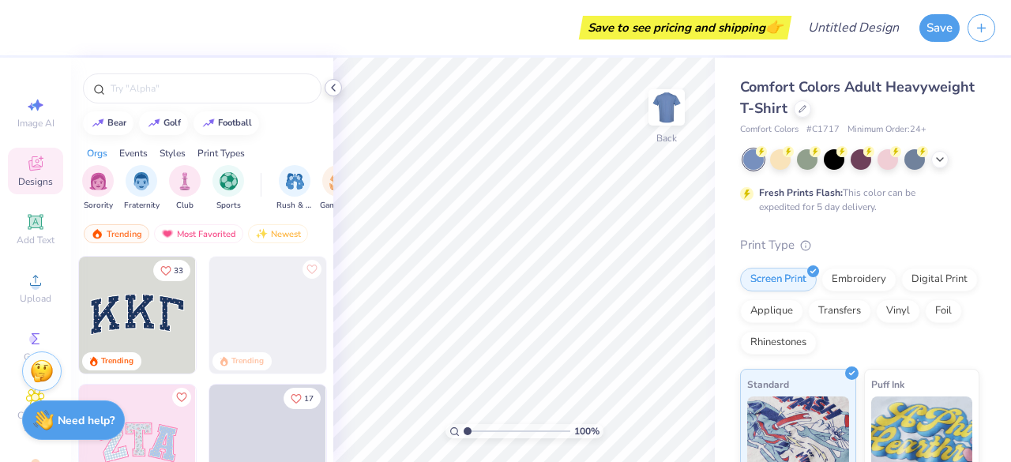
click at [334, 88] on icon at bounding box center [333, 87] width 13 height 13
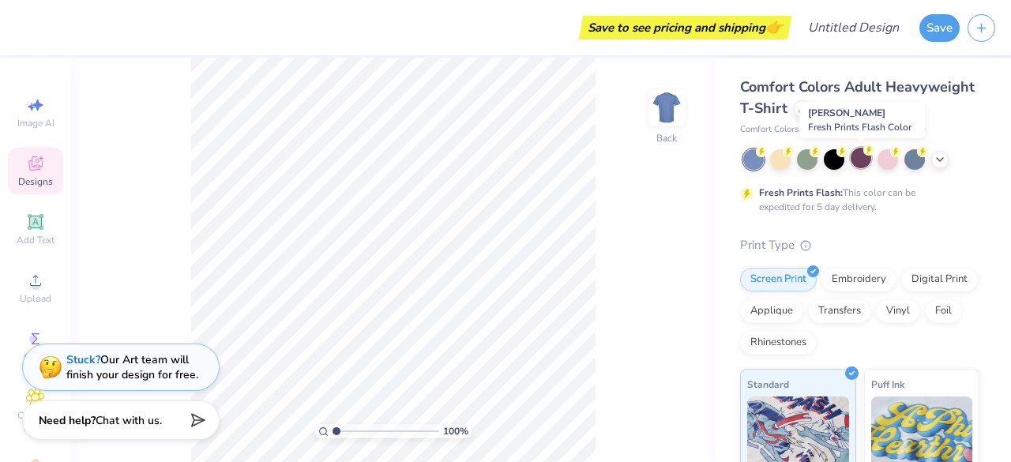
click at [861, 155] on div at bounding box center [861, 158] width 21 height 21
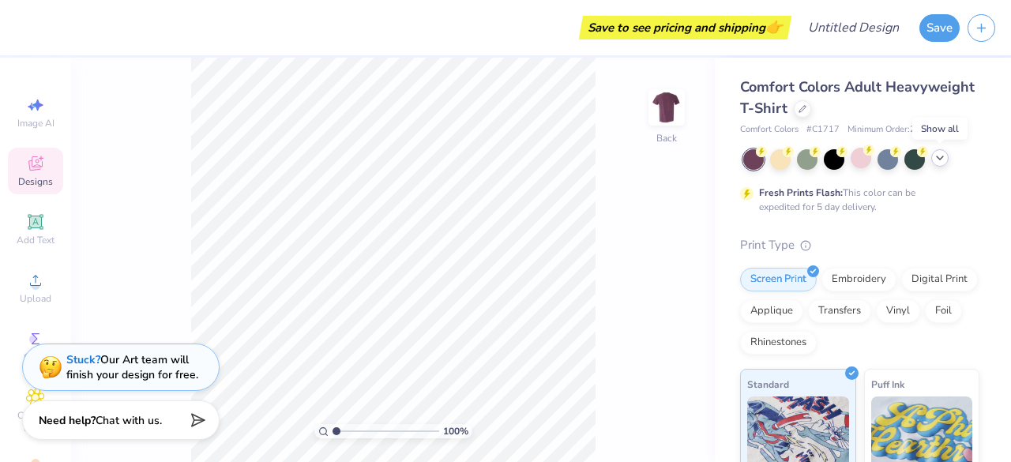
click at [944, 160] on icon at bounding box center [940, 158] width 13 height 13
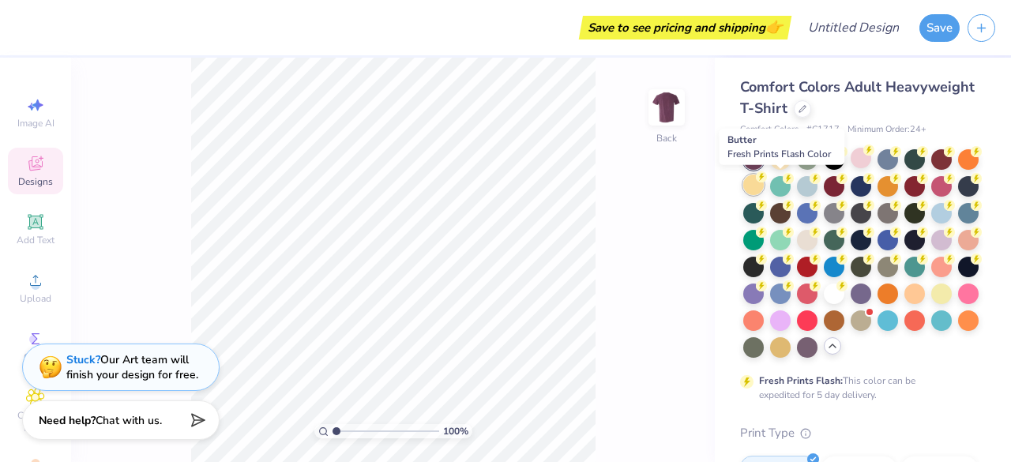
click at [767, 180] on icon at bounding box center [761, 176] width 11 height 11
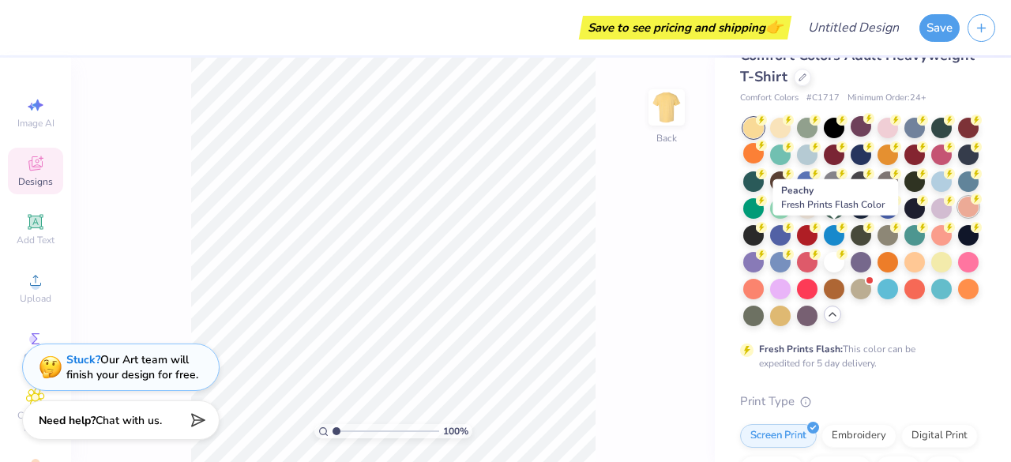
scroll to position [33, 0]
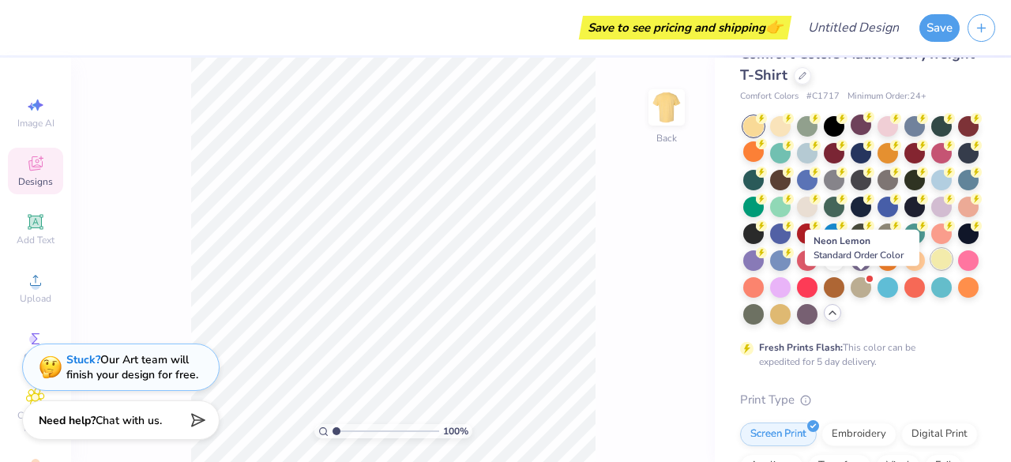
click at [932, 269] on div at bounding box center [942, 259] width 21 height 21
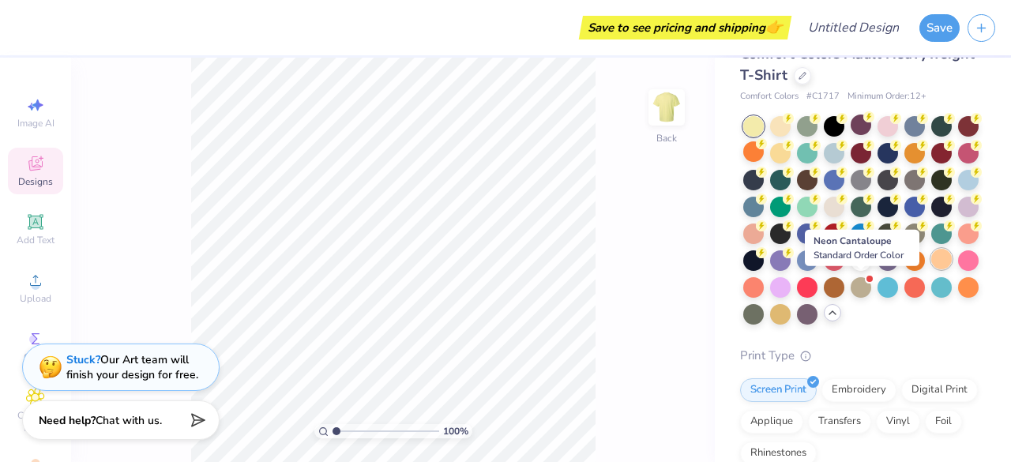
click at [932, 269] on div at bounding box center [942, 259] width 21 height 21
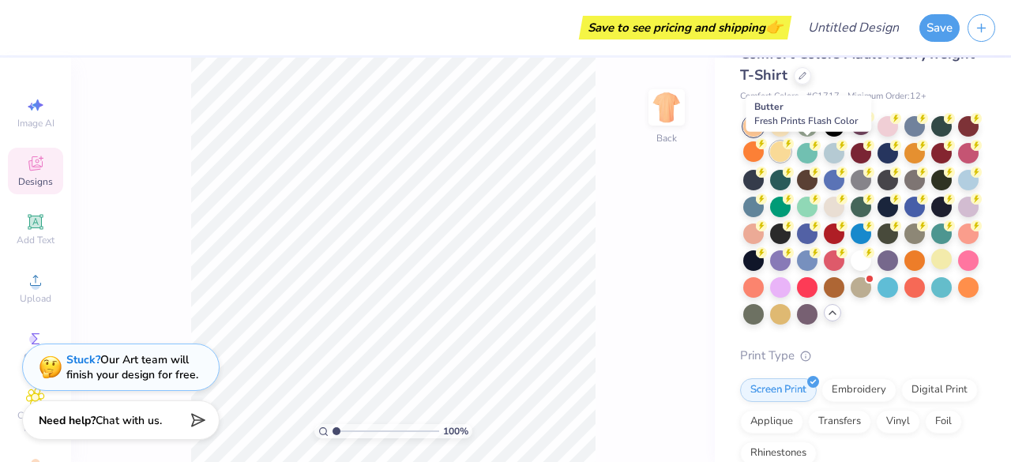
click at [791, 159] on div at bounding box center [780, 151] width 21 height 21
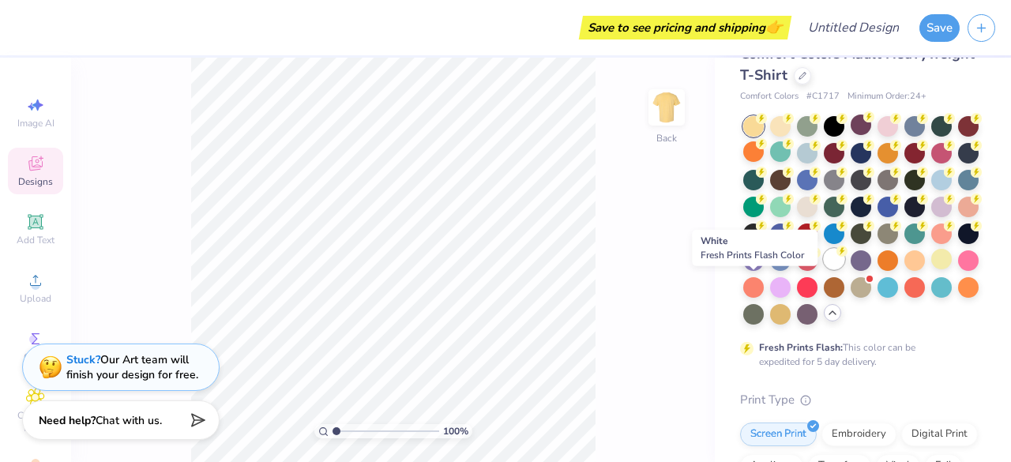
click at [824, 269] on div at bounding box center [834, 259] width 21 height 21
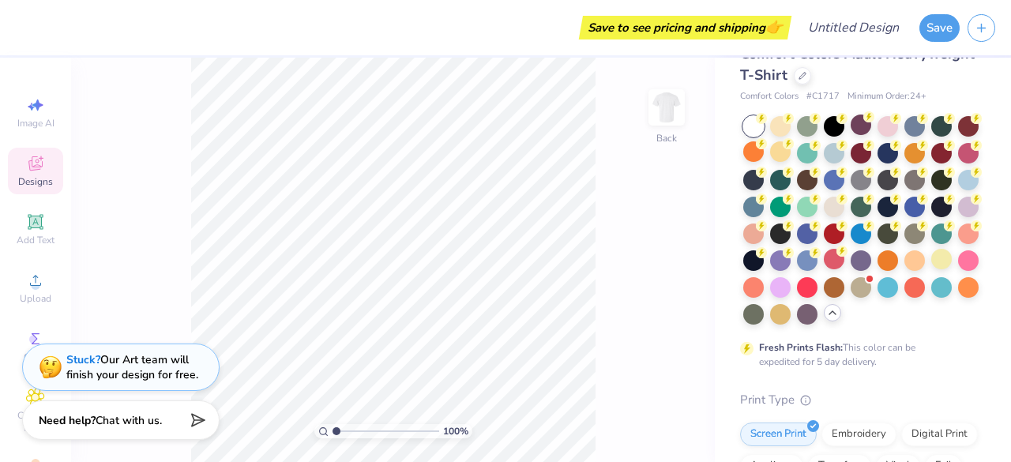
click at [32, 181] on span "Designs" at bounding box center [35, 181] width 35 height 13
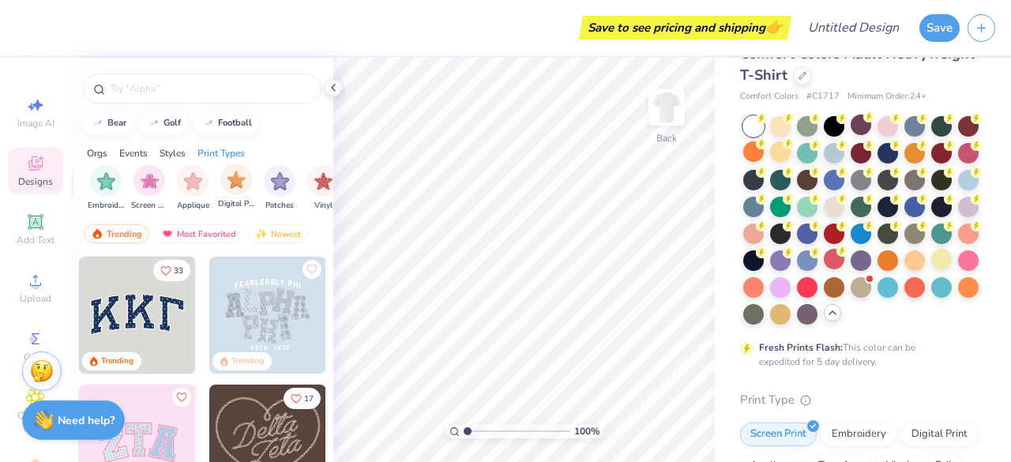
scroll to position [0, 1338]
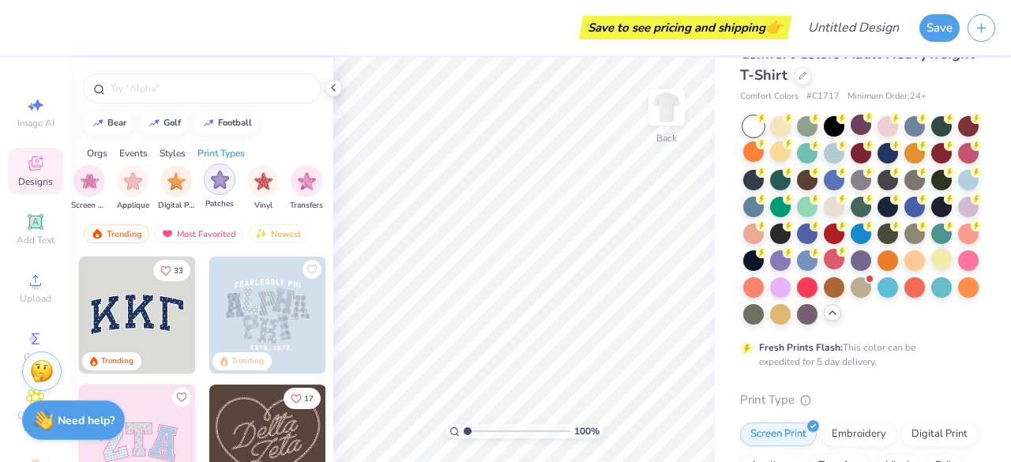
click at [221, 185] on img "filter for Patches" at bounding box center [220, 180] width 18 height 18
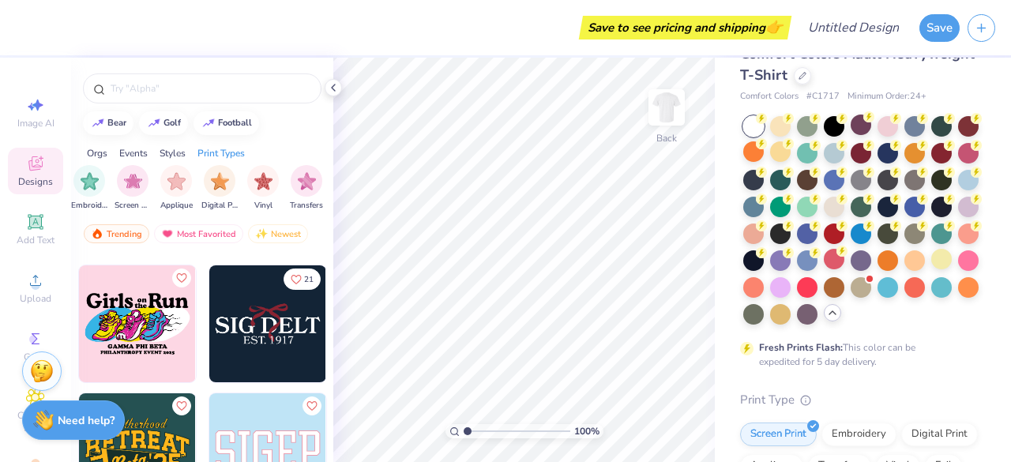
scroll to position [1528, 0]
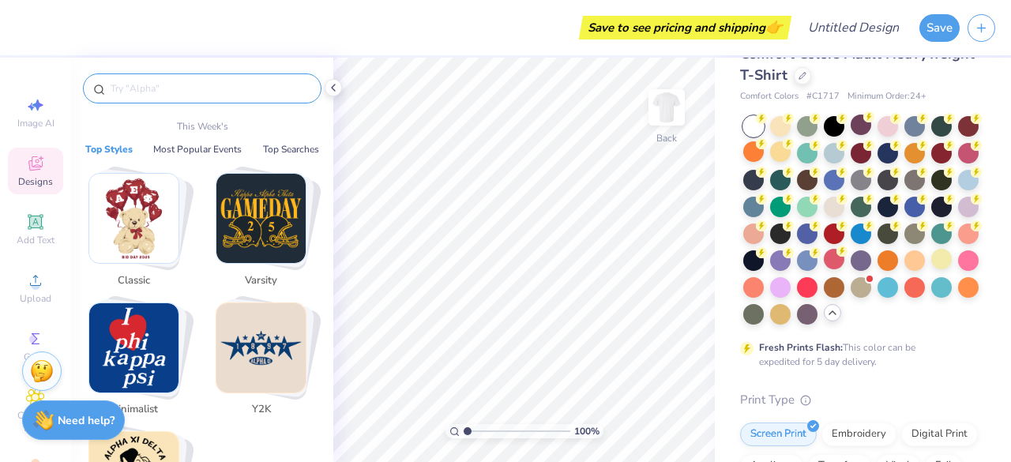
click at [163, 91] on input "text" at bounding box center [210, 89] width 202 height 16
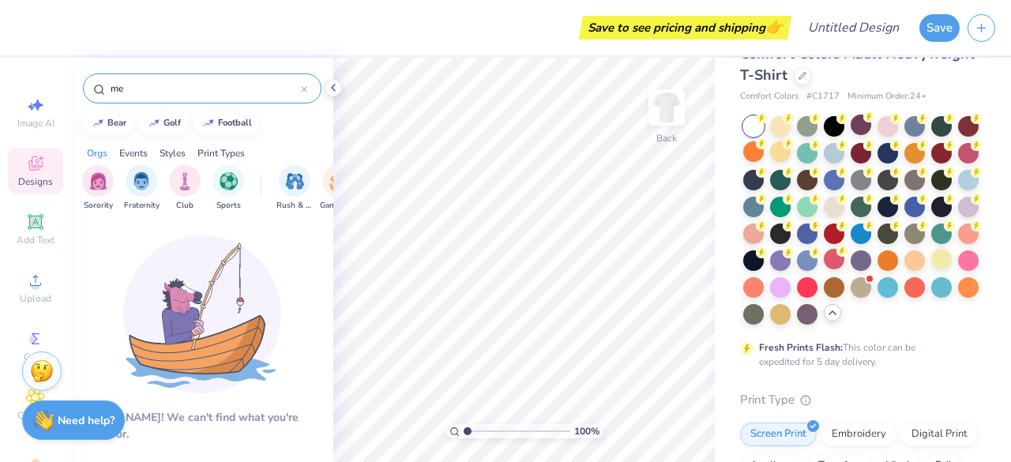
type input "m"
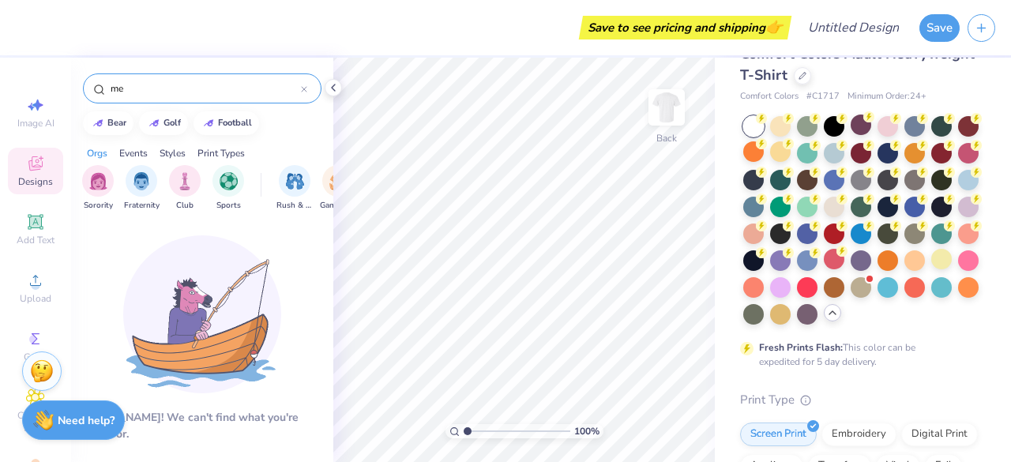
type input "m"
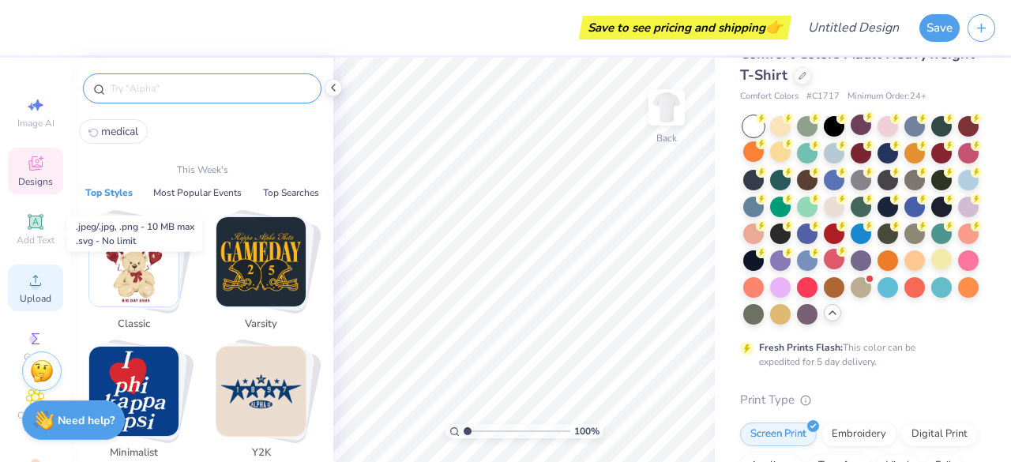
scroll to position [82, 0]
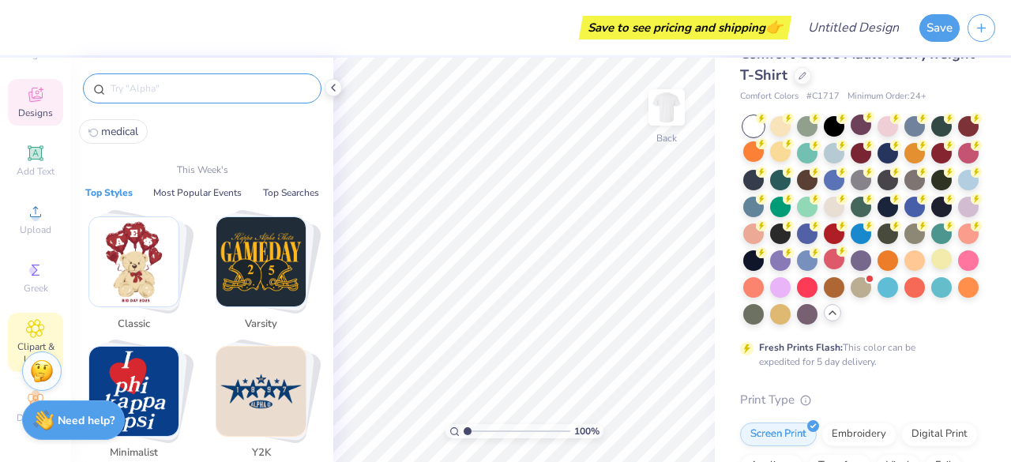
click at [28, 324] on icon at bounding box center [35, 328] width 18 height 19
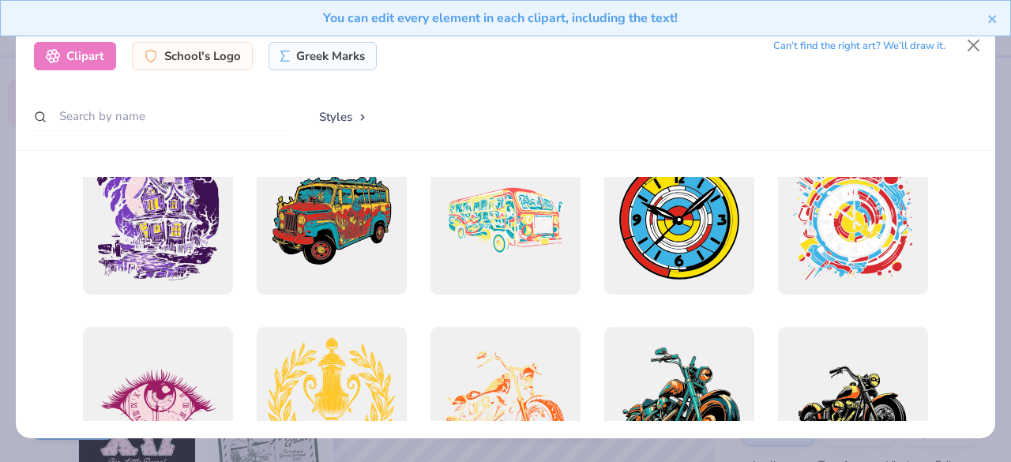
scroll to position [581, 0]
click at [977, 45] on div "You can edit every element in each clipart, including the text!" at bounding box center [505, 24] width 1011 height 48
click at [973, 44] on div "You can edit every element in each clipart, including the text!" at bounding box center [505, 24] width 1011 height 48
click at [994, 17] on icon "close" at bounding box center [993, 19] width 8 height 8
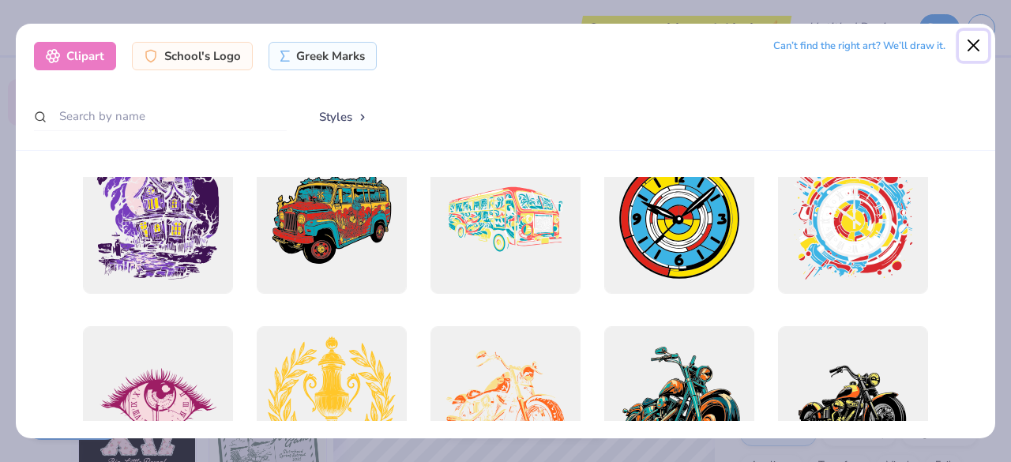
click at [975, 42] on button "Close" at bounding box center [974, 46] width 30 height 30
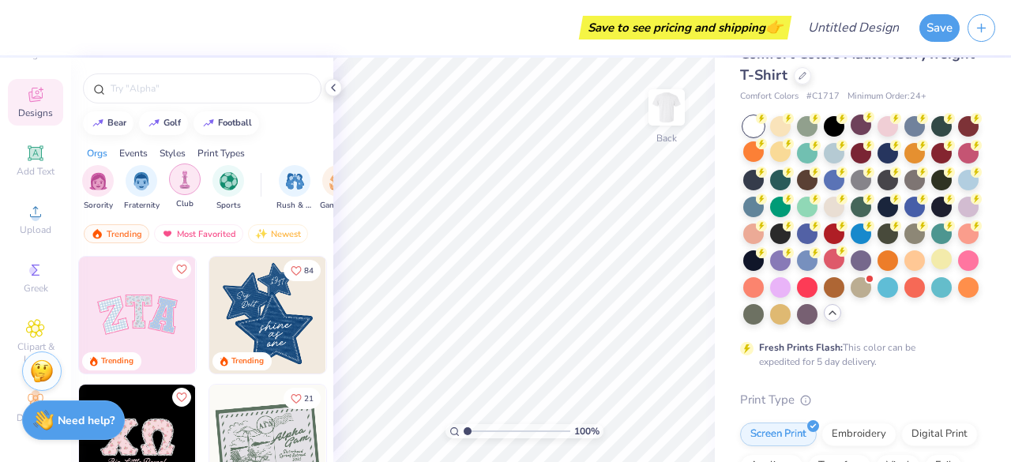
click at [187, 180] on img "filter for Club" at bounding box center [184, 180] width 17 height 18
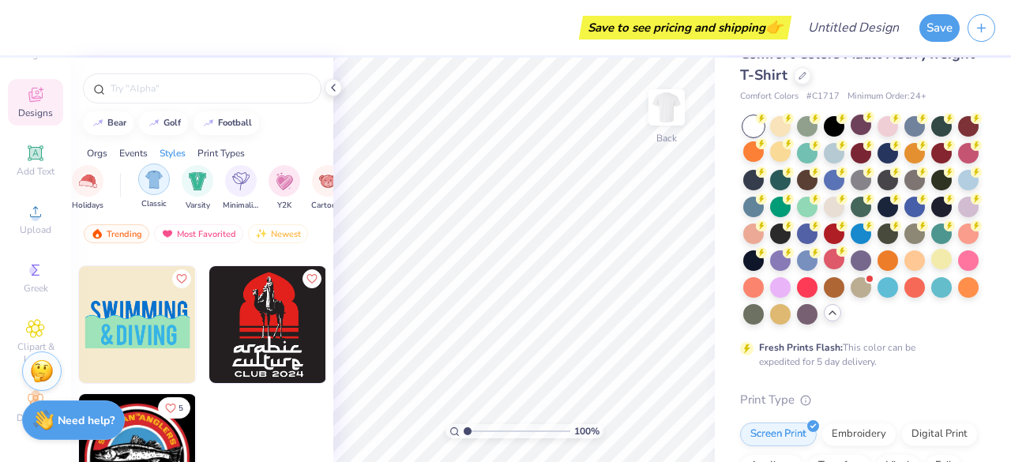
scroll to position [0, 773]
click at [236, 189] on div "filter for Minimalist" at bounding box center [240, 180] width 32 height 32
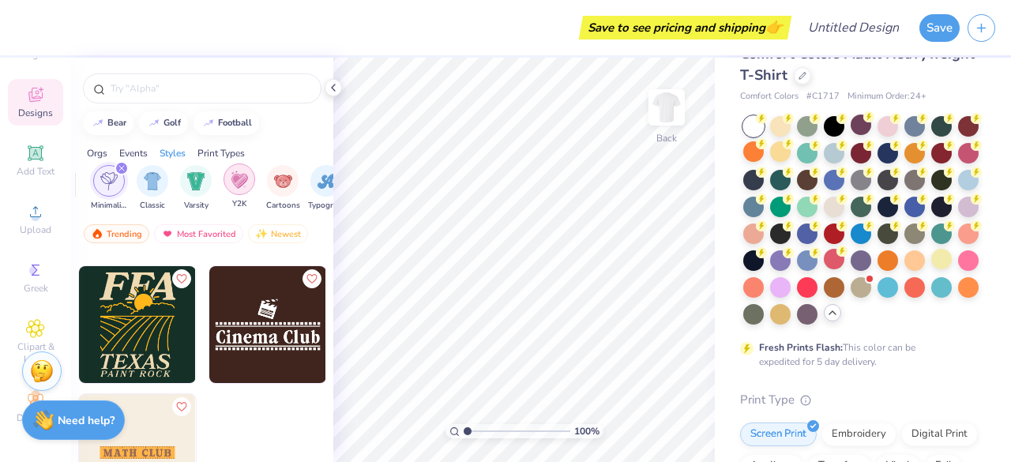
scroll to position [0, 818]
click at [282, 183] on img "filter for Cartoons" at bounding box center [282, 180] width 18 height 18
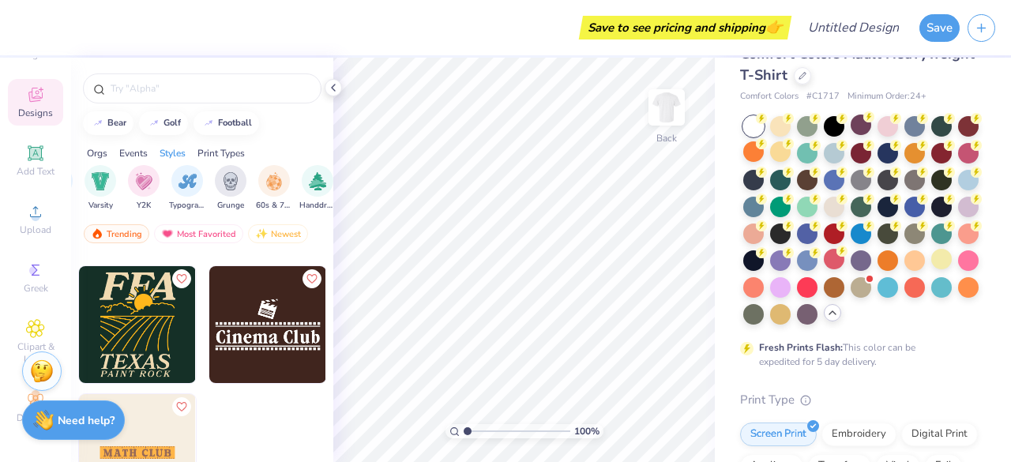
scroll to position [0, 957]
click at [188, 185] on img "filter for Typography" at bounding box center [187, 180] width 18 height 18
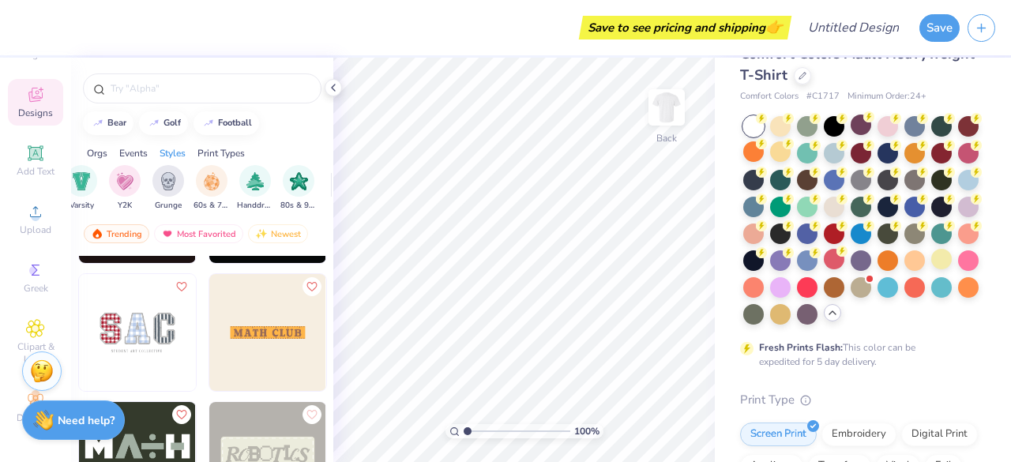
scroll to position [0, 1031]
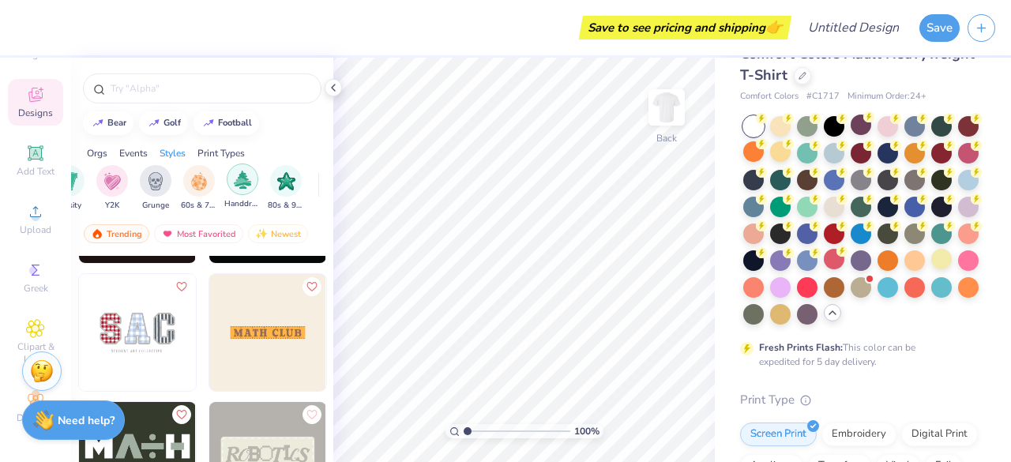
click at [241, 177] on img "filter for Handdrawn" at bounding box center [242, 180] width 17 height 18
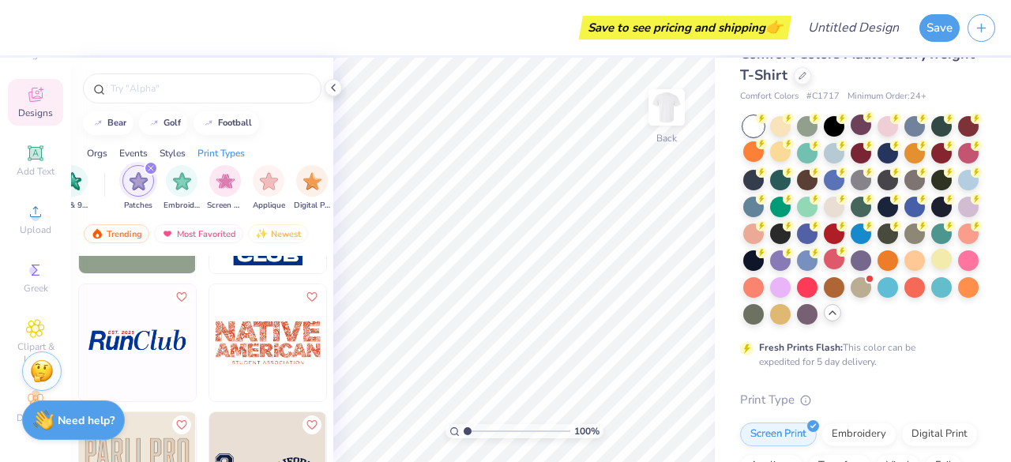
scroll to position [0, 1254]
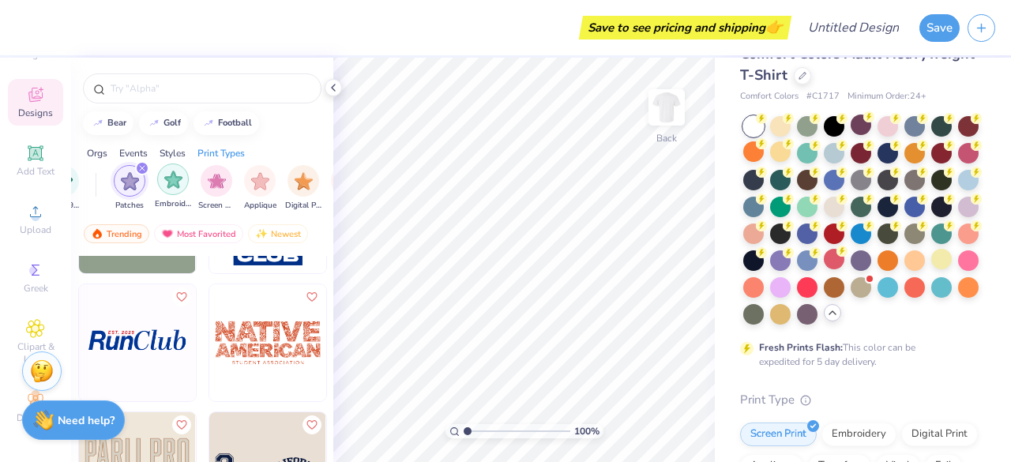
click at [169, 182] on img "filter for Embroidery" at bounding box center [173, 180] width 18 height 18
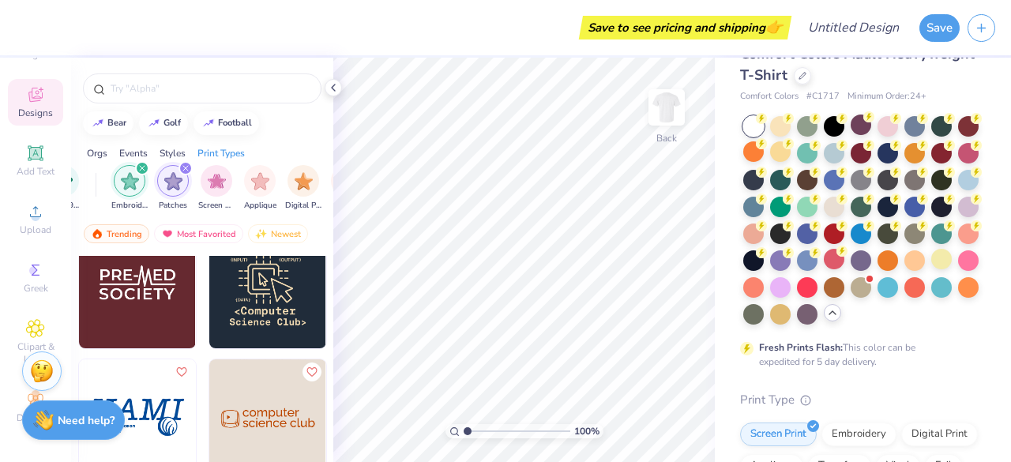
scroll to position [1561, 0]
click at [156, 77] on div at bounding box center [202, 88] width 239 height 30
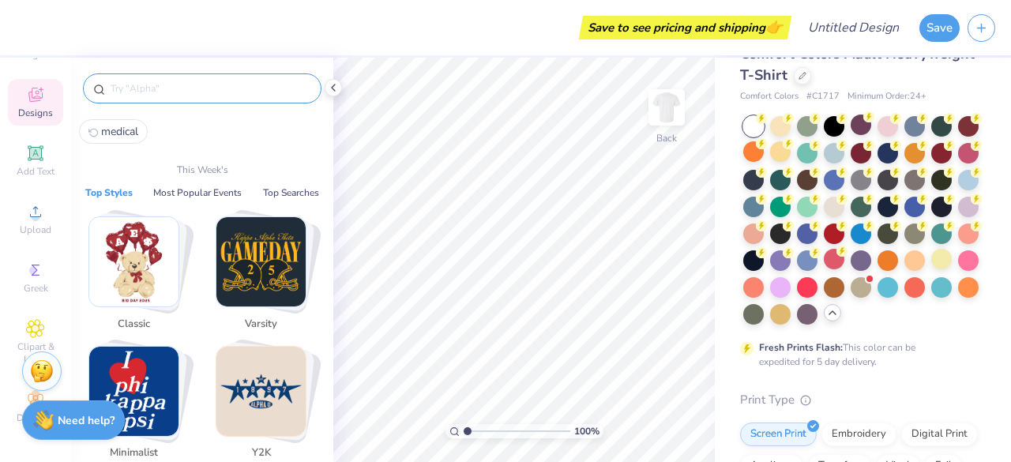
click at [160, 83] on input "text" at bounding box center [210, 89] width 202 height 16
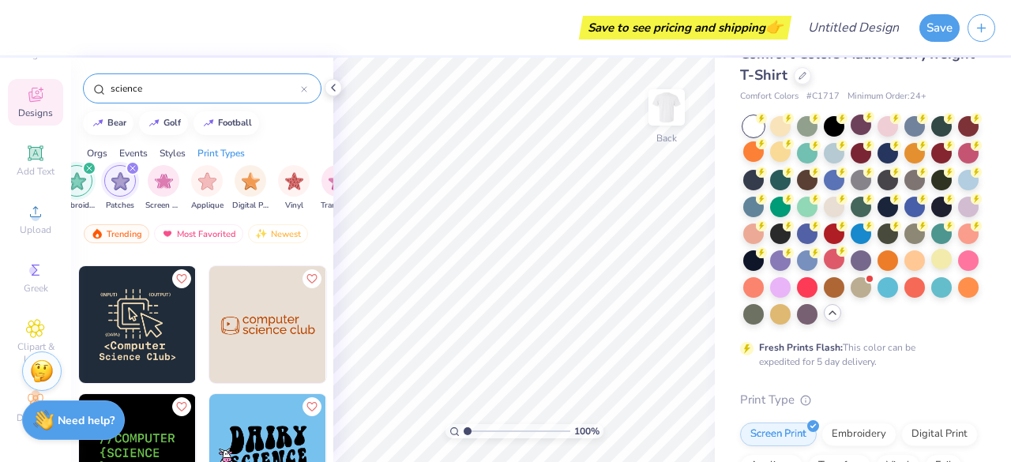
scroll to position [0, 1338]
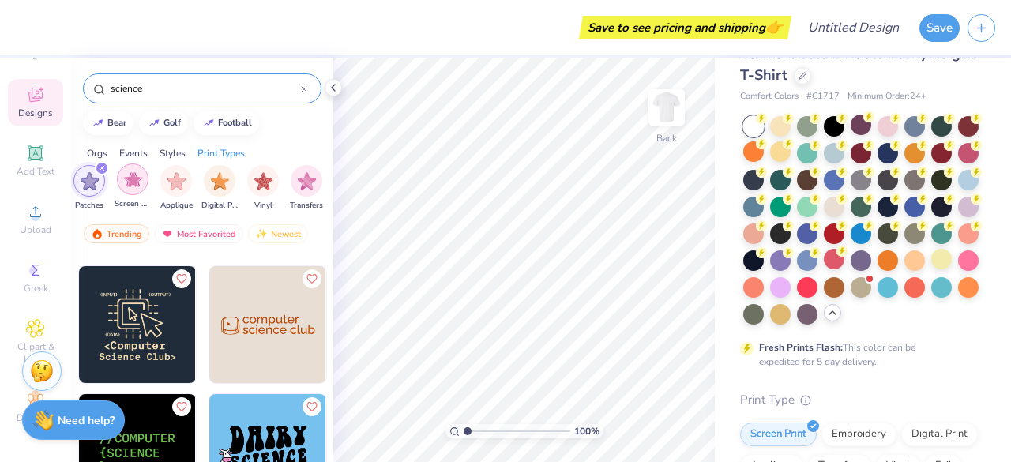
type input "science"
click at [133, 174] on img "filter for Screen Print" at bounding box center [133, 180] width 18 height 18
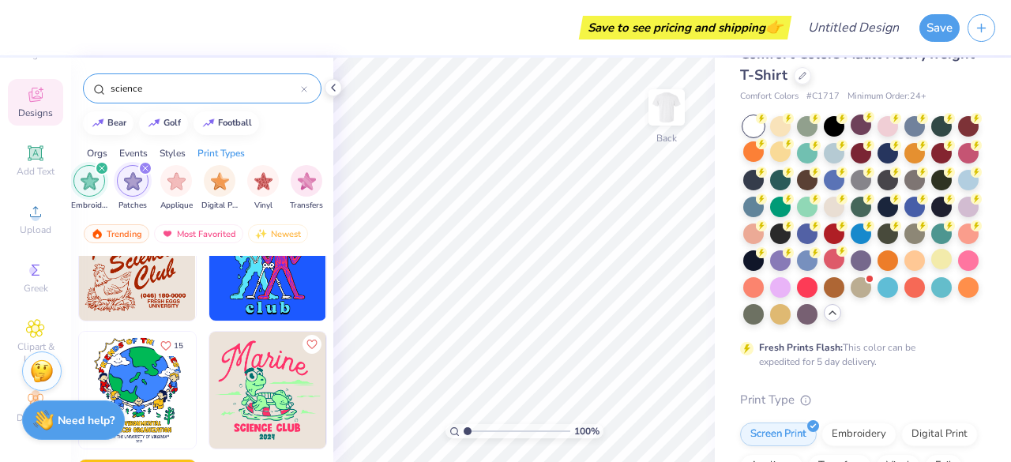
scroll to position [887, 0]
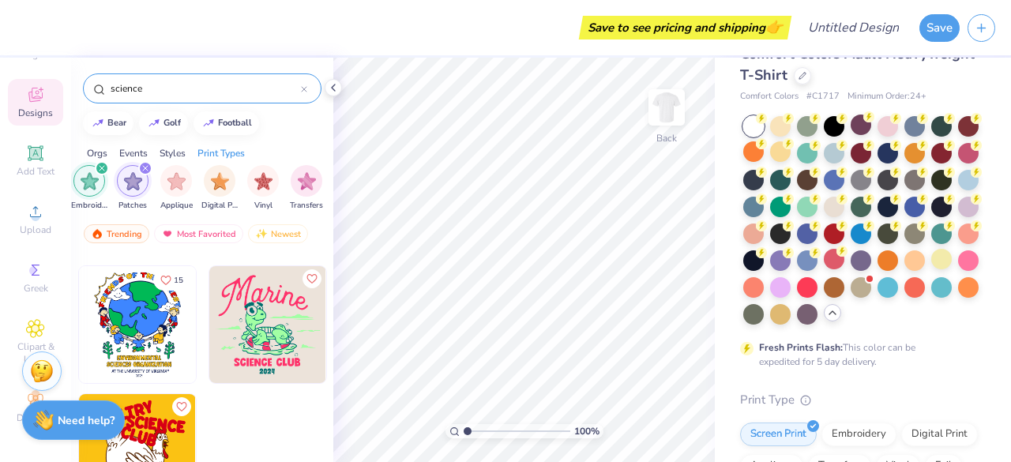
click at [32, 88] on icon at bounding box center [35, 95] width 14 height 14
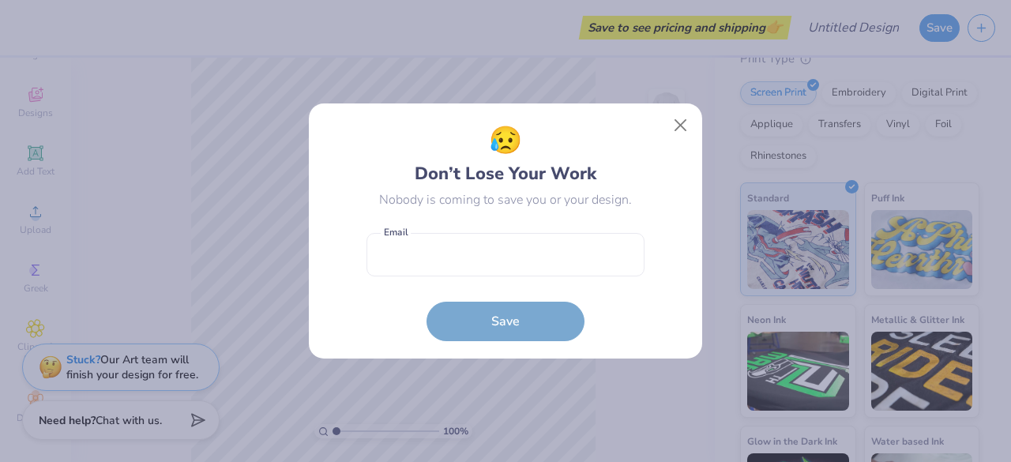
scroll to position [375, 0]
click at [683, 126] on button "Close" at bounding box center [681, 126] width 30 height 30
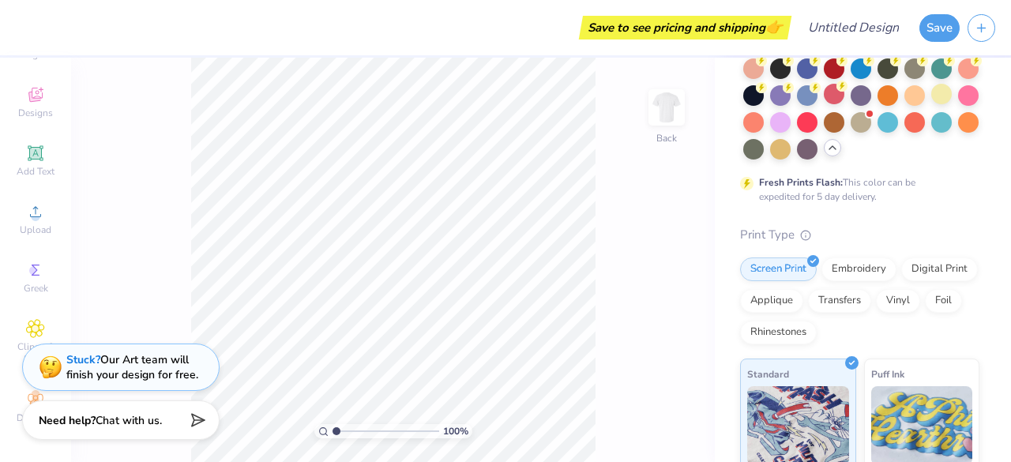
scroll to position [216, 0]
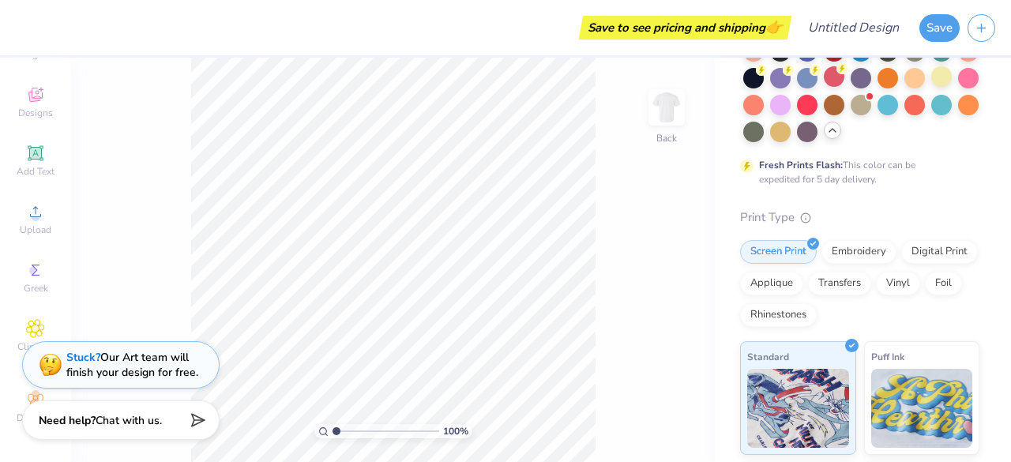
click at [131, 355] on div "Stuck? Our Art team will finish your design for free." at bounding box center [132, 365] width 132 height 30
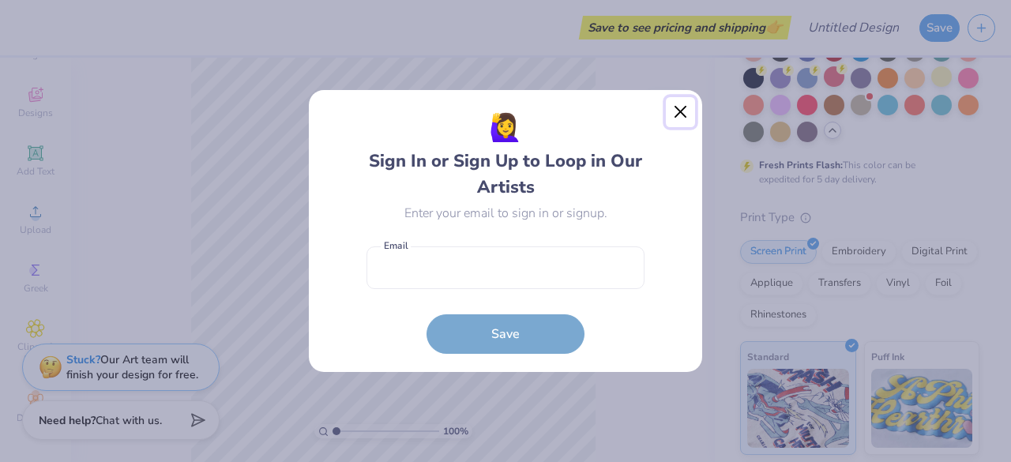
click at [682, 113] on button "Close" at bounding box center [681, 112] width 30 height 30
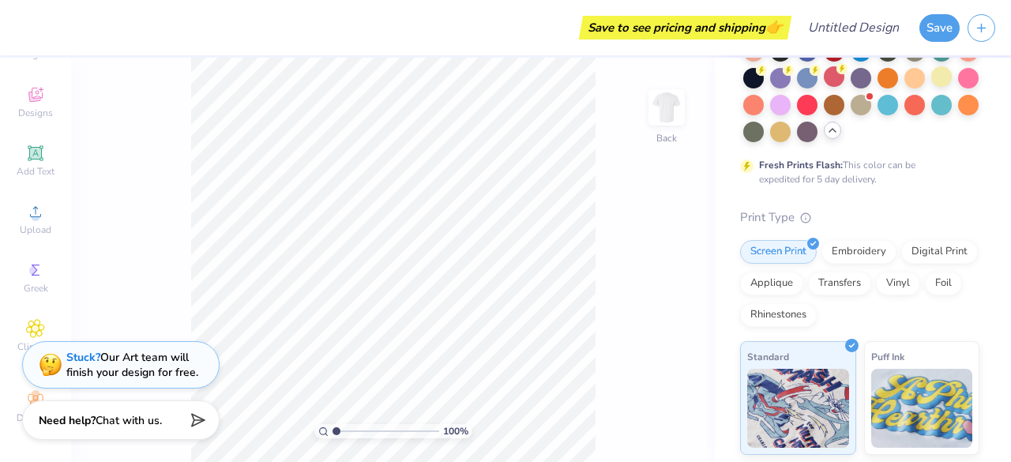
click at [24, 390] on div "Stuck? Our Art team will finish your design for free." at bounding box center [121, 367] width 198 height 47
click at [26, 390] on icon at bounding box center [35, 399] width 19 height 19
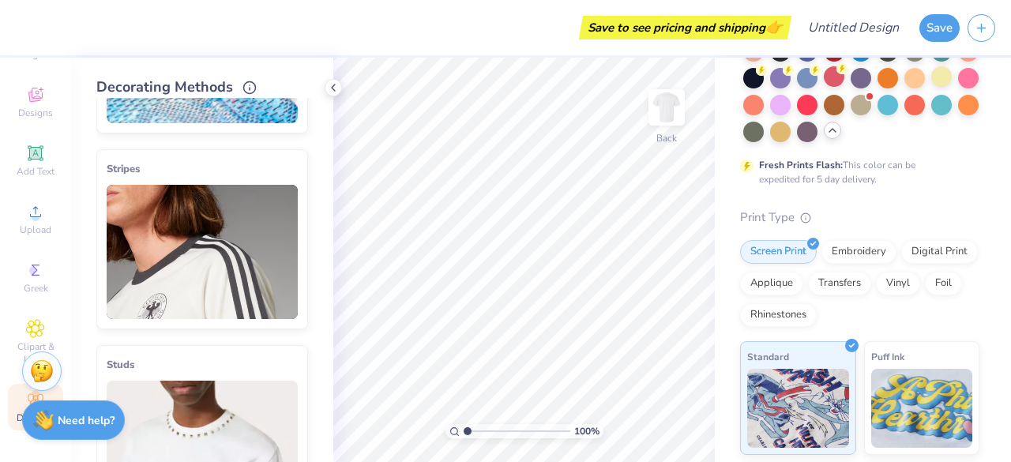
scroll to position [0, 0]
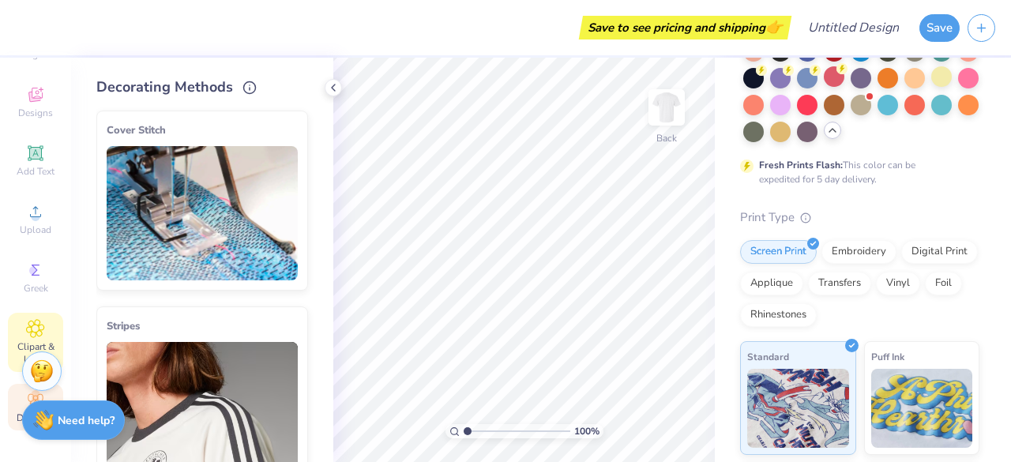
click at [28, 322] on icon at bounding box center [35, 328] width 18 height 19
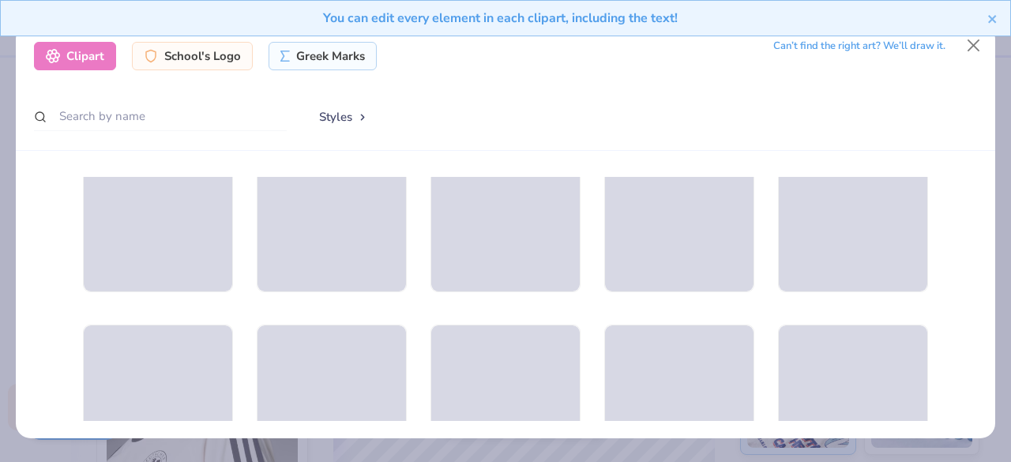
scroll to position [1313, 0]
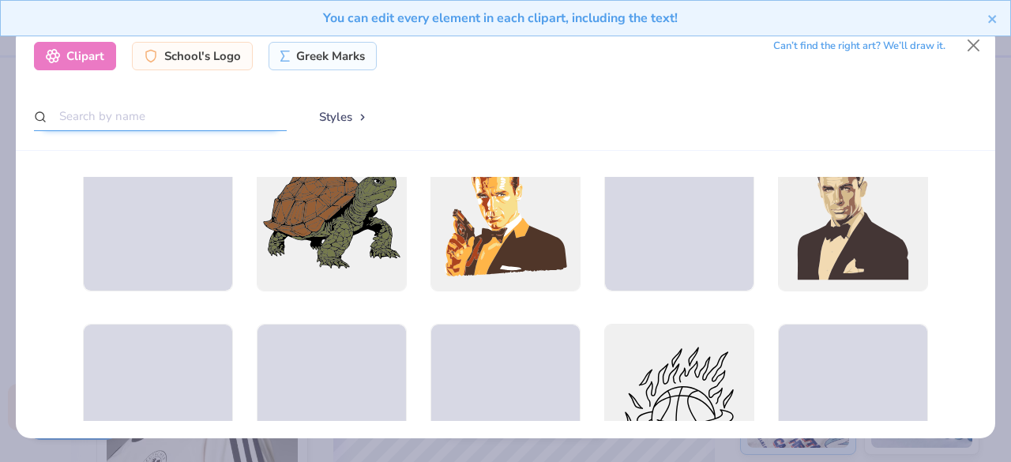
click at [184, 114] on input "text" at bounding box center [160, 116] width 253 height 29
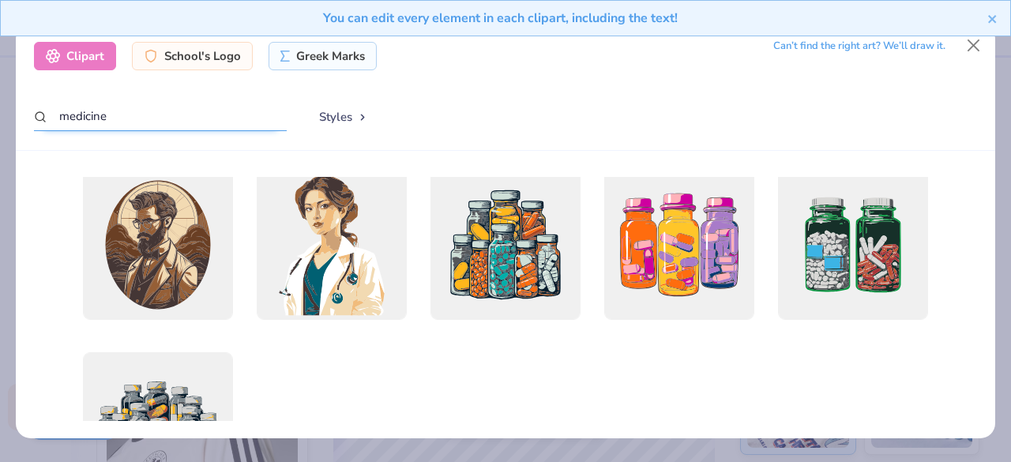
scroll to position [303, 0]
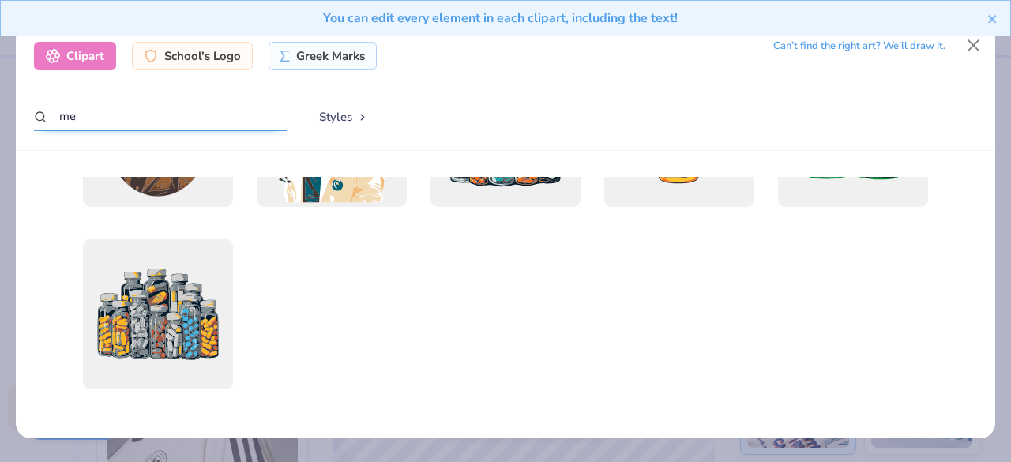
type input "m"
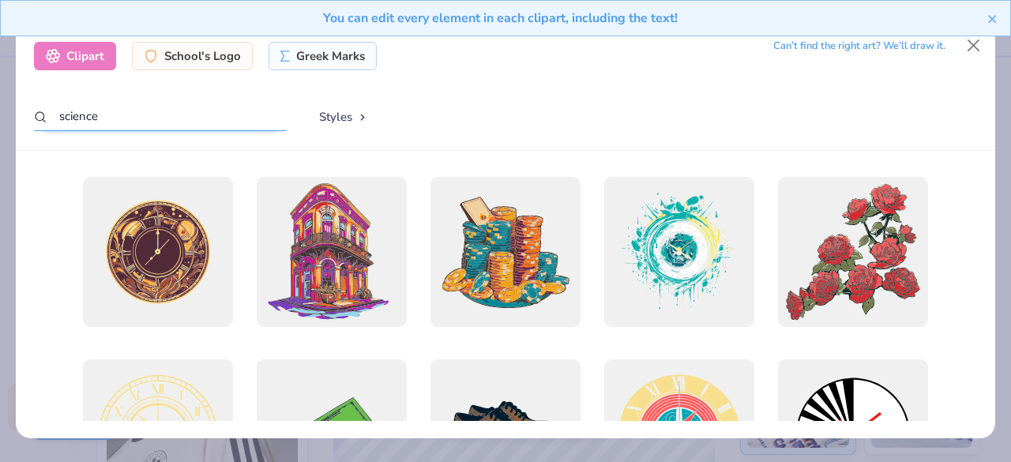
type input "science"
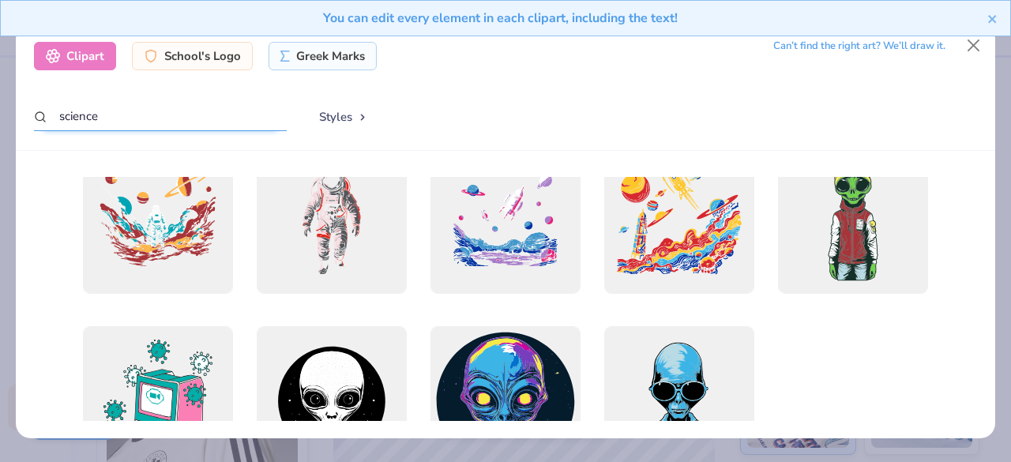
scroll to position [1580, 0]
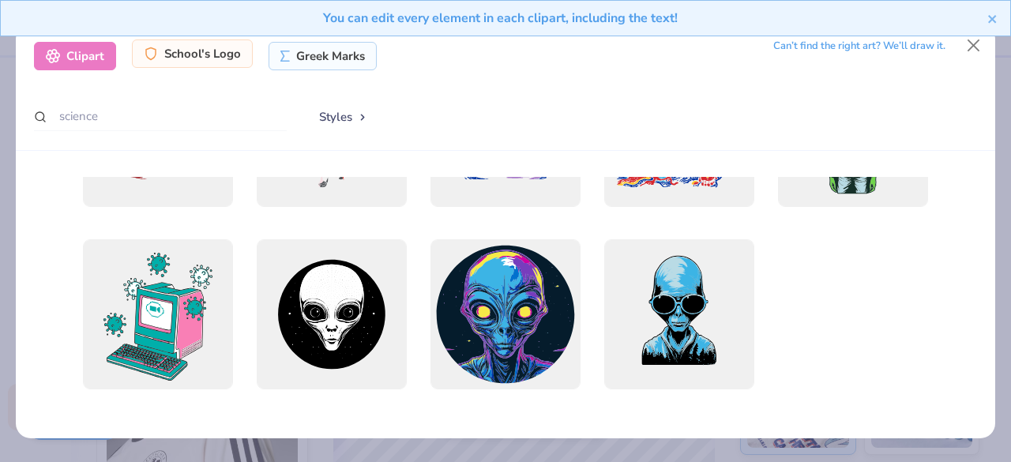
click at [186, 53] on div "School's Logo" at bounding box center [192, 54] width 121 height 28
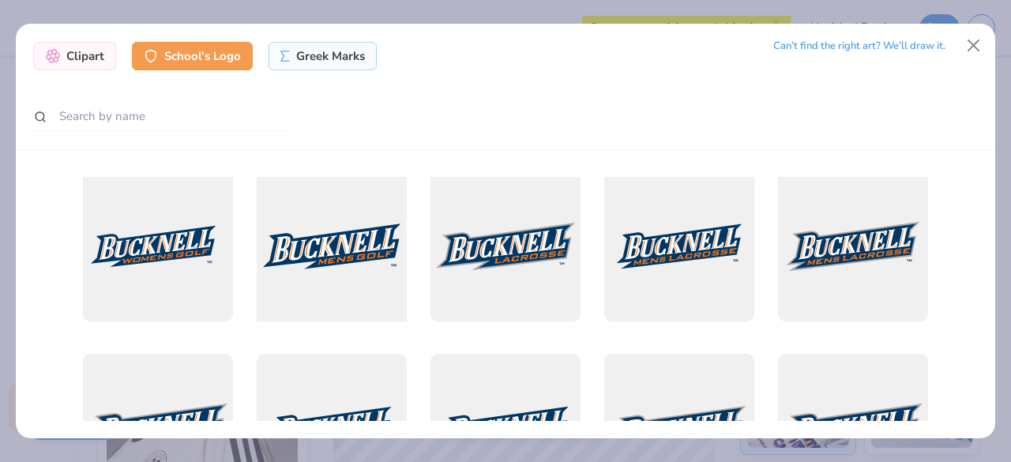
scroll to position [0, 0]
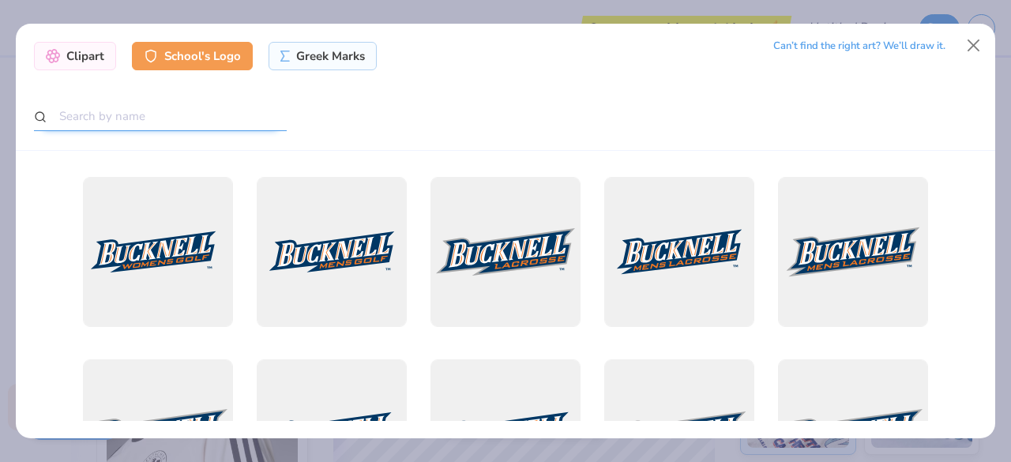
click at [150, 122] on input "text" at bounding box center [160, 116] width 253 height 29
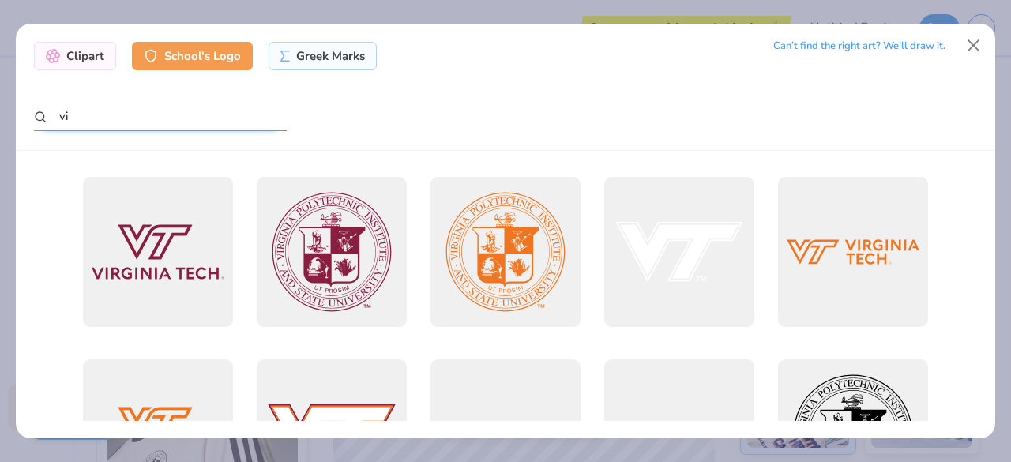
type input "v"
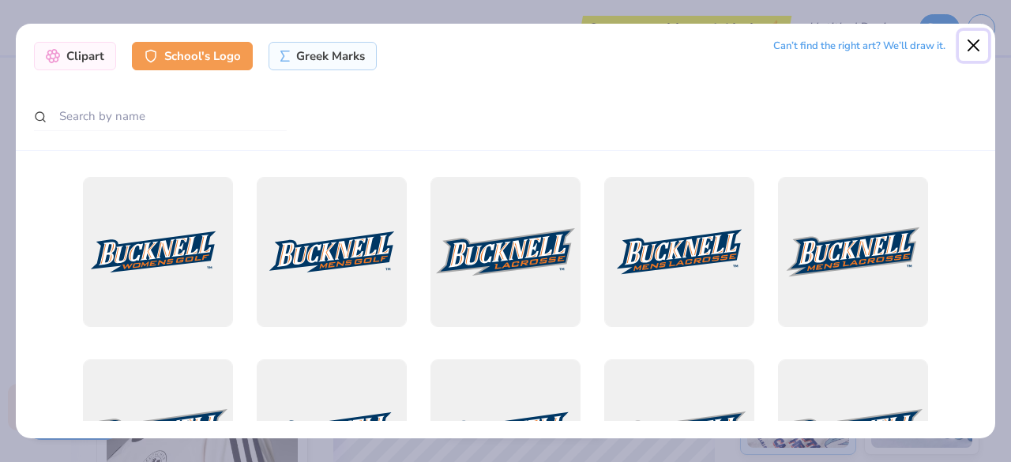
click at [976, 39] on button "Close" at bounding box center [974, 46] width 30 height 30
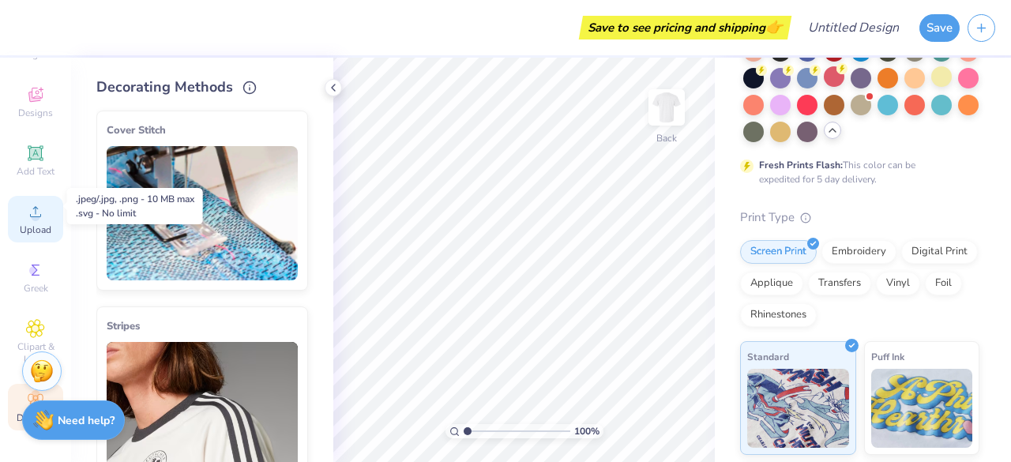
click at [30, 206] on icon at bounding box center [35, 211] width 11 height 11
click at [26, 204] on icon at bounding box center [35, 211] width 19 height 19
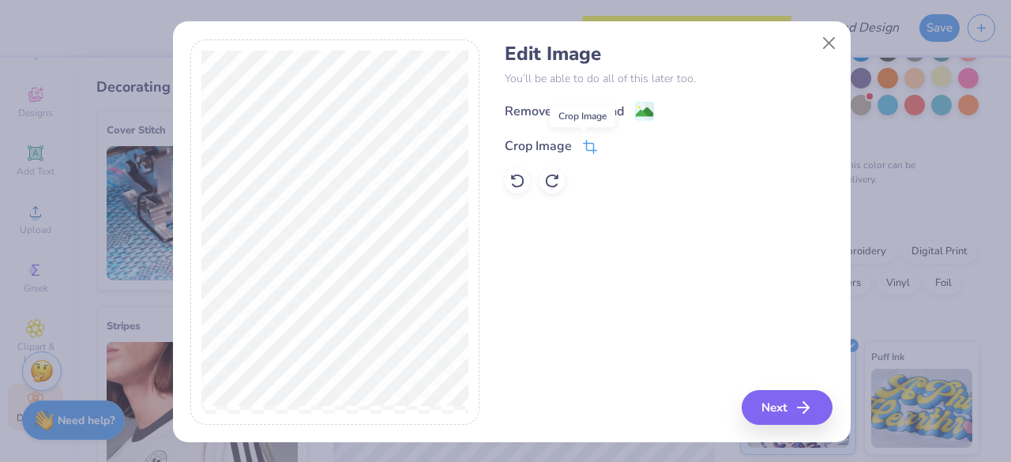
click at [583, 145] on icon at bounding box center [590, 147] width 14 height 14
click at [567, 107] on div "Remove Background Crop Image" at bounding box center [669, 147] width 328 height 92
click at [637, 145] on line at bounding box center [639, 144] width 5 height 5
click at [627, 109] on div "Remove Background" at bounding box center [579, 113] width 149 height 20
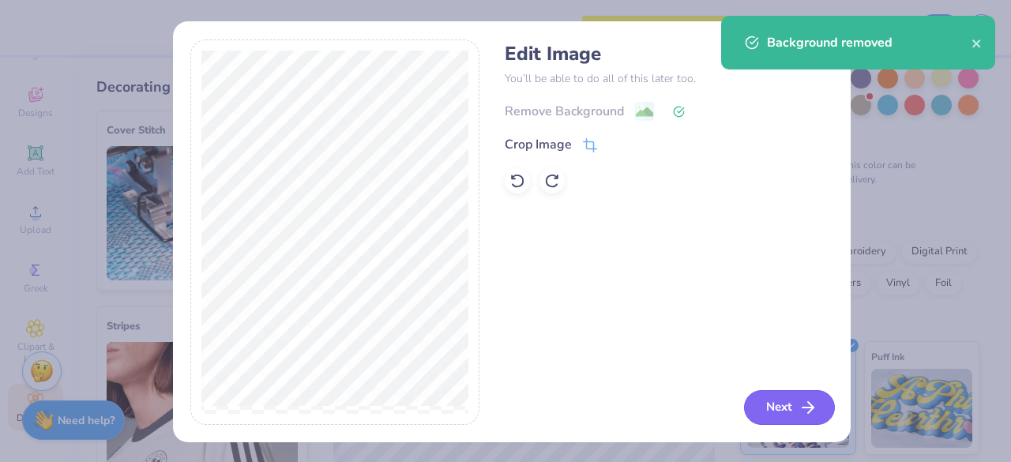
click at [767, 405] on button "Next" at bounding box center [789, 407] width 91 height 35
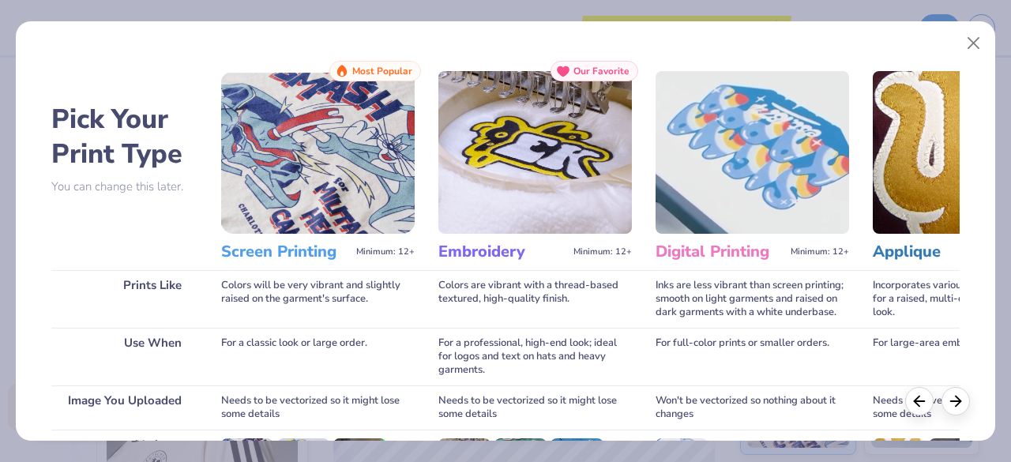
click at [287, 102] on img at bounding box center [318, 152] width 194 height 163
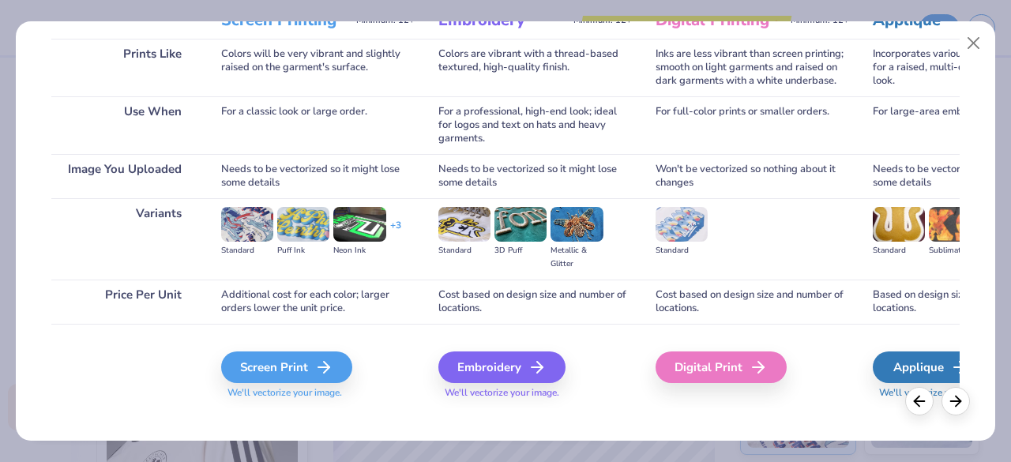
scroll to position [247, 0]
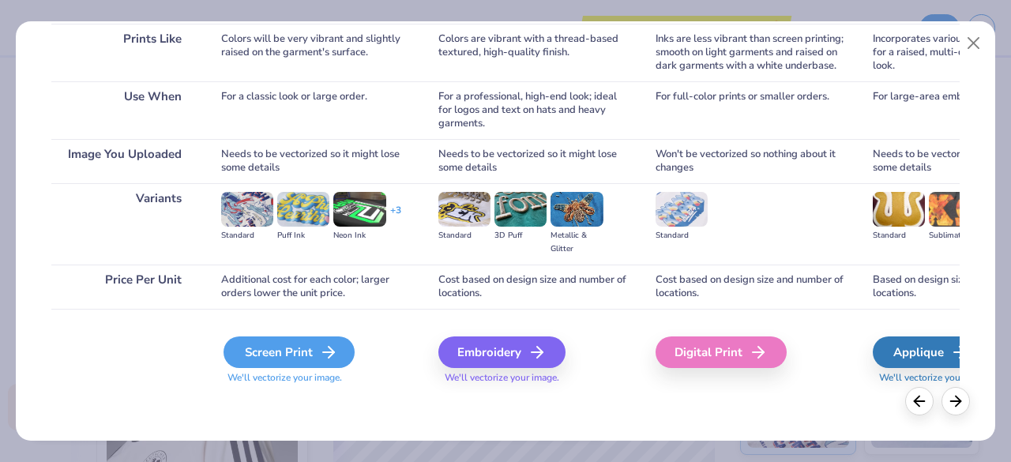
click at [276, 355] on div "Screen Print" at bounding box center [289, 353] width 131 height 32
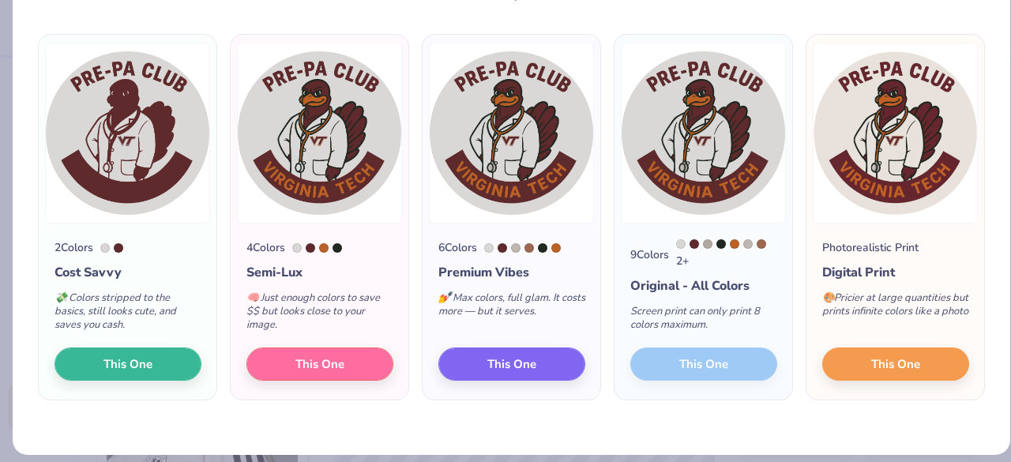
scroll to position [99, 0]
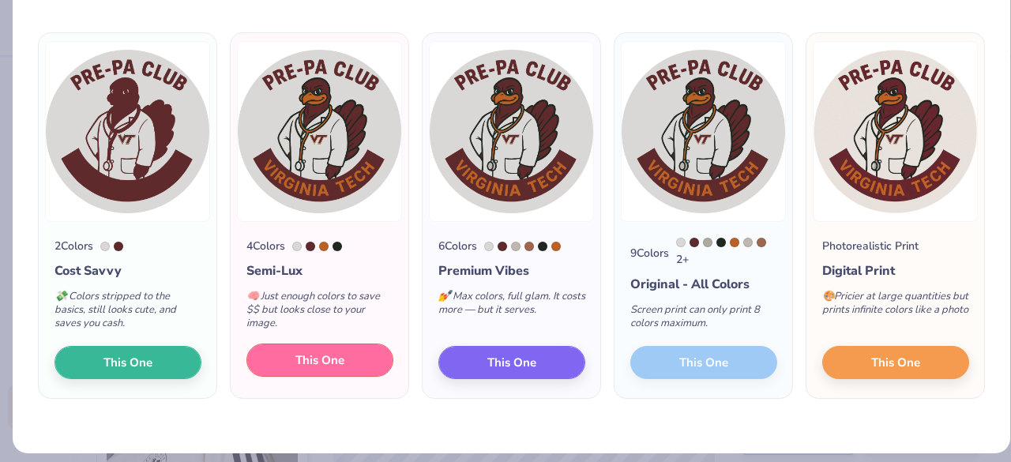
click at [309, 362] on span "This One" at bounding box center [320, 361] width 49 height 18
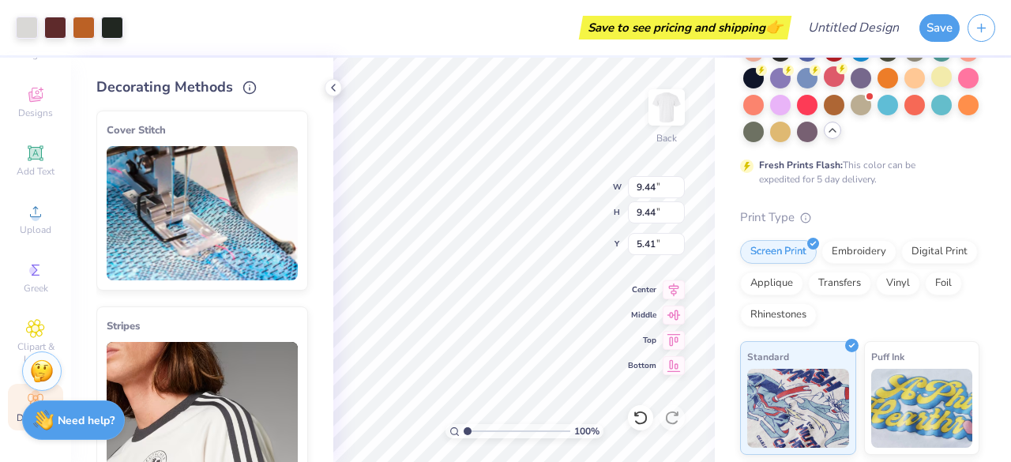
type input "9.44"
type input "0.50"
type input "14.22"
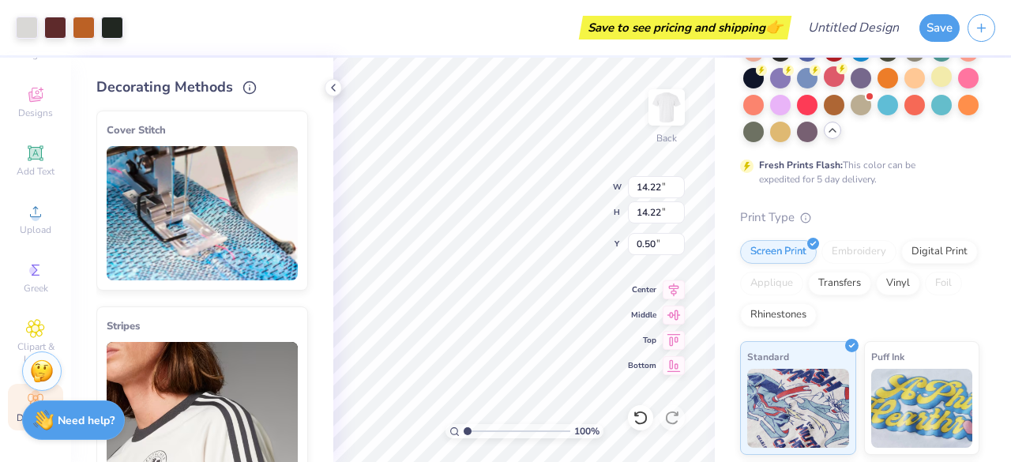
type input "3.00"
click at [663, 106] on img at bounding box center [666, 107] width 63 height 63
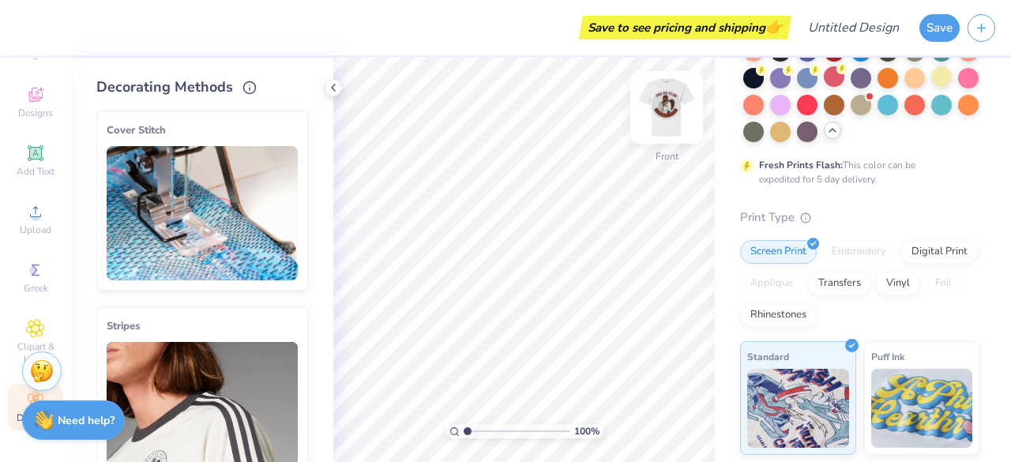
click at [669, 102] on img at bounding box center [666, 107] width 63 height 63
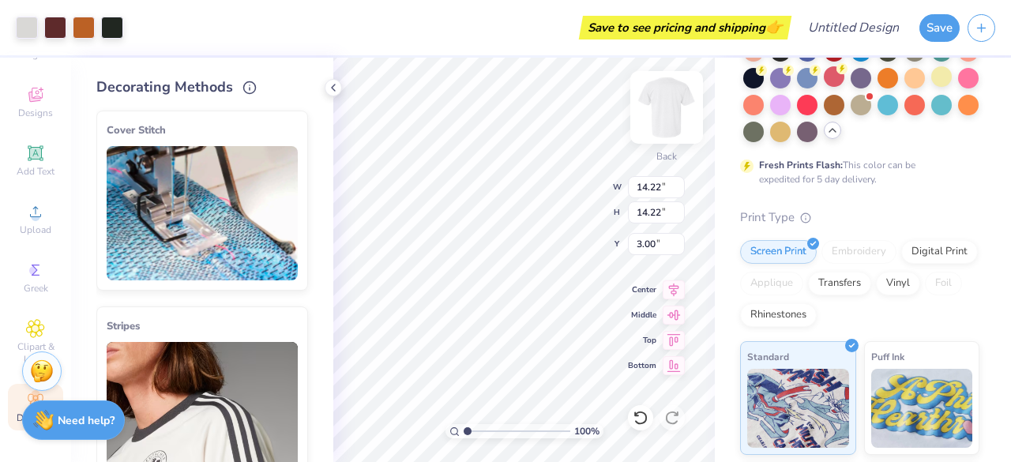
type input "3.07"
type input "14.15"
type input "2.45"
click at [657, 104] on img at bounding box center [666, 107] width 63 height 63
